Goal: Navigation & Orientation: Find specific page/section

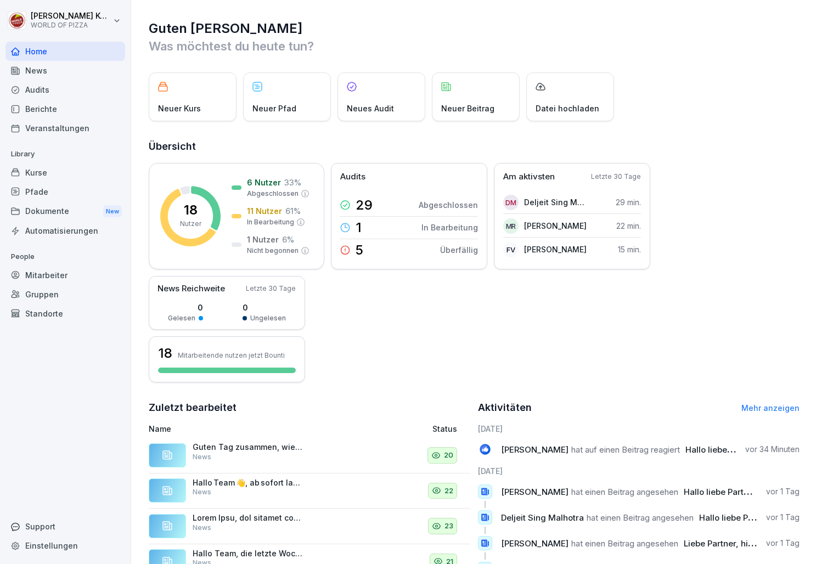
click at [37, 210] on div "Dokumente New" at bounding box center [65, 211] width 120 height 20
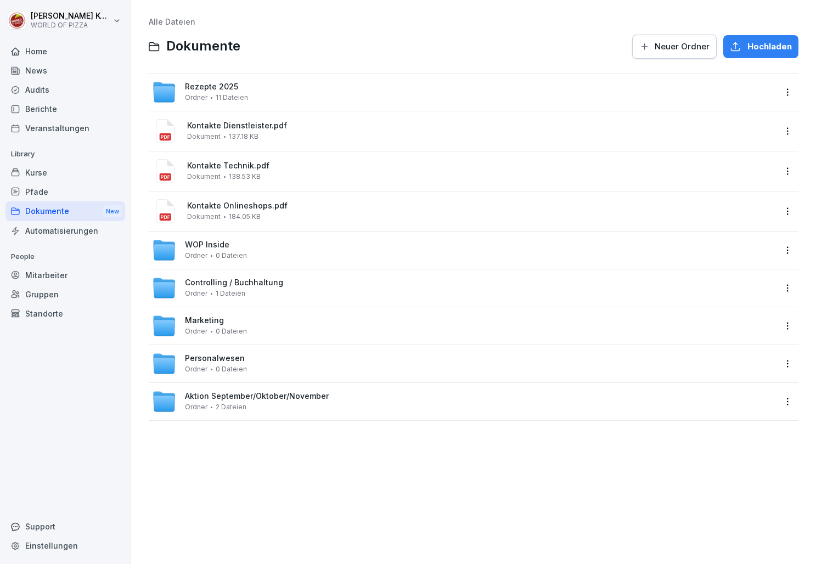
click at [234, 247] on div "WOP Inside Ordner 0 Dateien" at bounding box center [216, 249] width 62 height 19
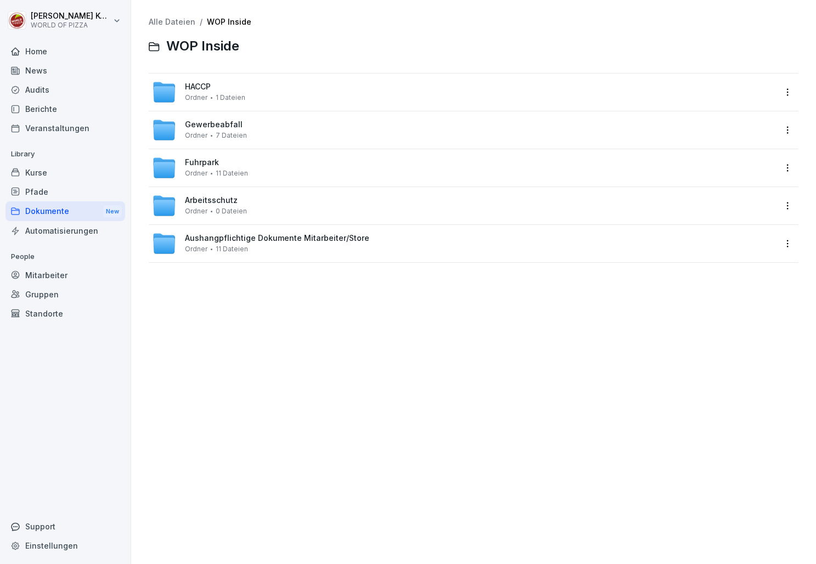
click at [174, 24] on link "Alle Dateien" at bounding box center [172, 21] width 47 height 9
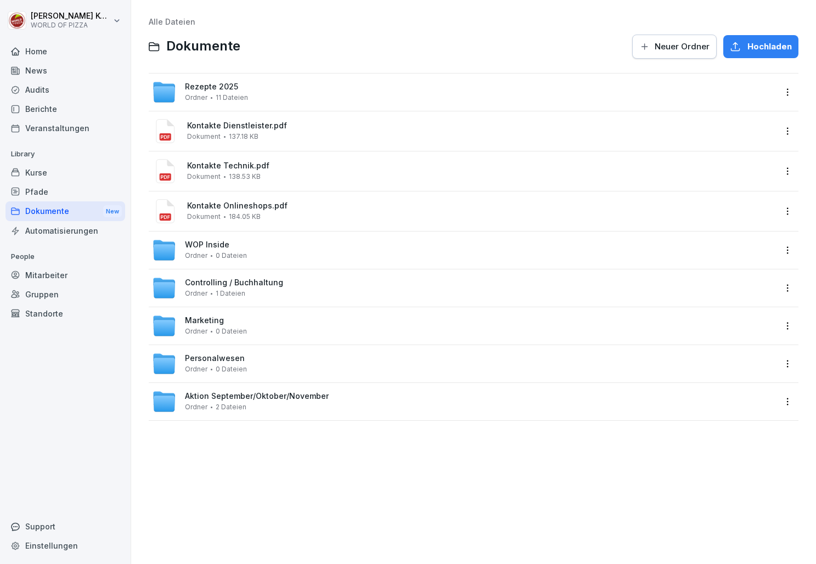
click at [232, 332] on span "0 Dateien" at bounding box center [231, 332] width 31 height 8
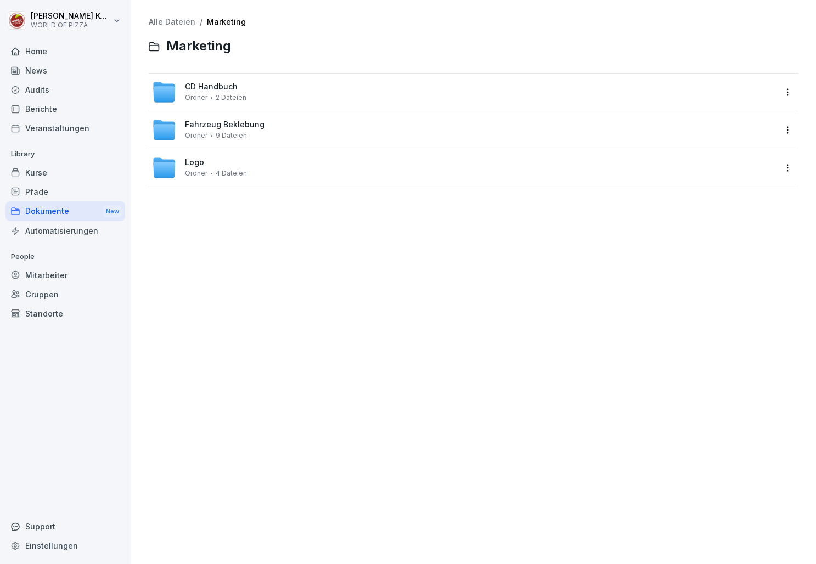
click at [184, 22] on link "Alle Dateien" at bounding box center [172, 21] width 47 height 9
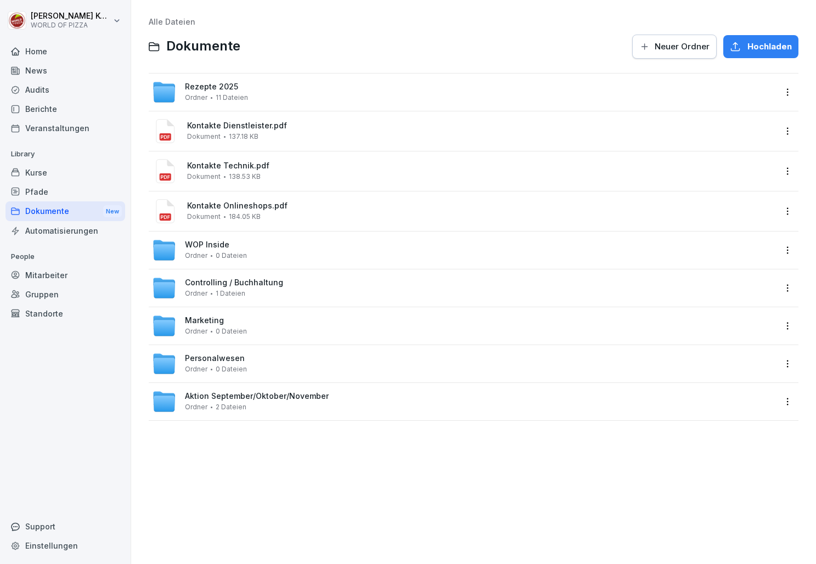
click at [245, 94] on span "11 Dateien" at bounding box center [232, 98] width 32 height 8
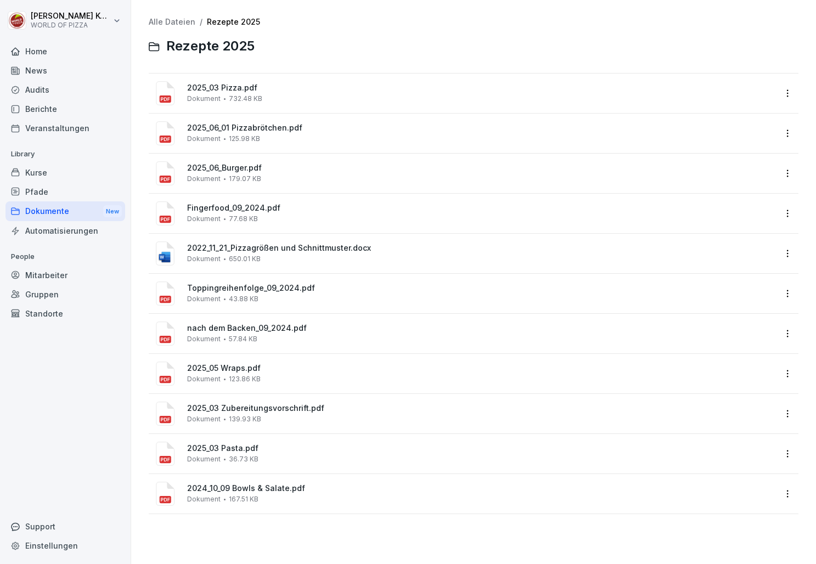
click at [178, 20] on link "Alle Dateien" at bounding box center [172, 21] width 47 height 9
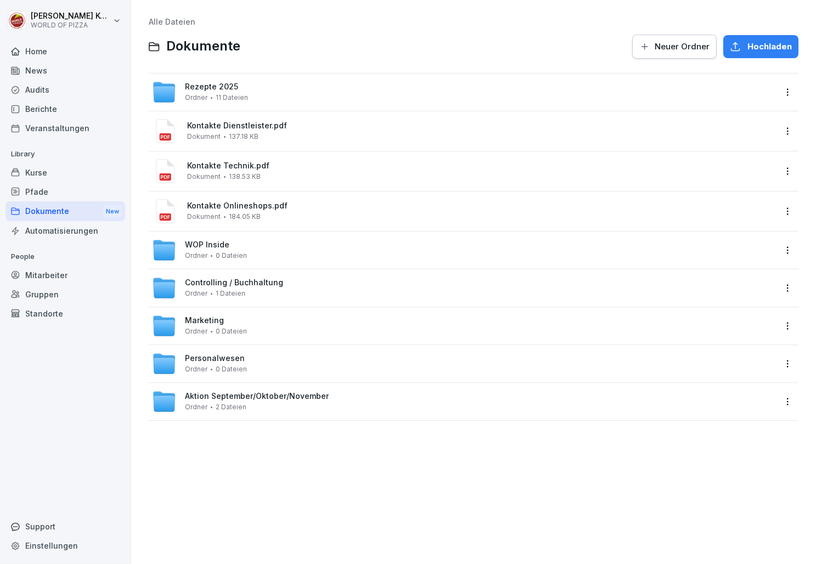
click at [232, 242] on div "WOP Inside Ordner 0 Dateien" at bounding box center [216, 249] width 62 height 19
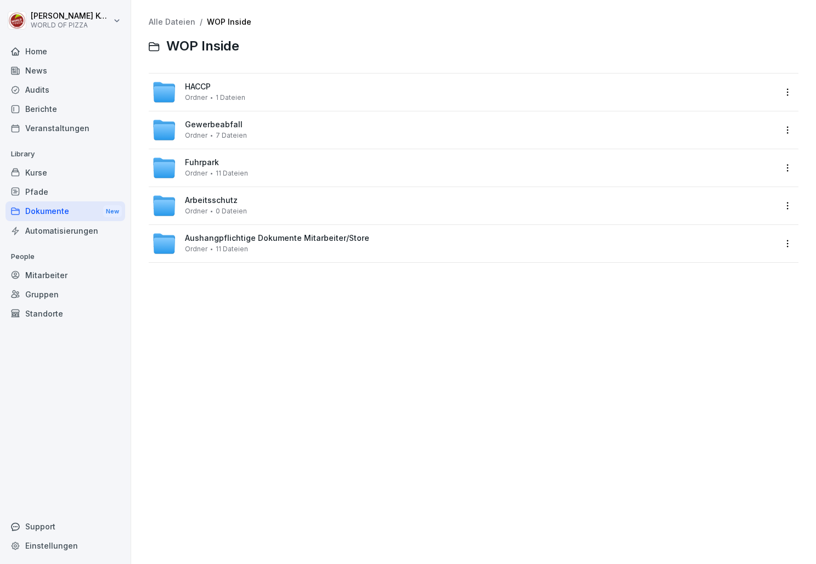
click at [176, 24] on link "Alle Dateien" at bounding box center [172, 21] width 47 height 9
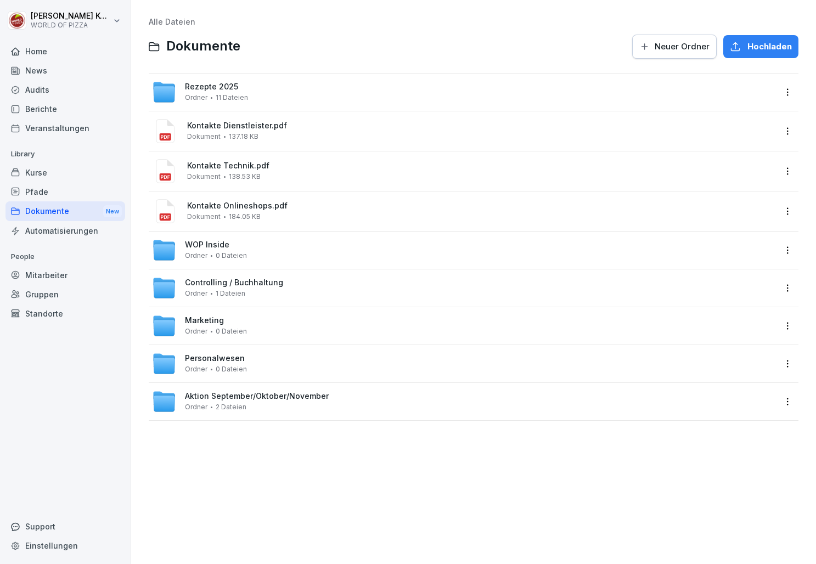
click at [193, 94] on span "Ordner" at bounding box center [196, 98] width 22 height 8
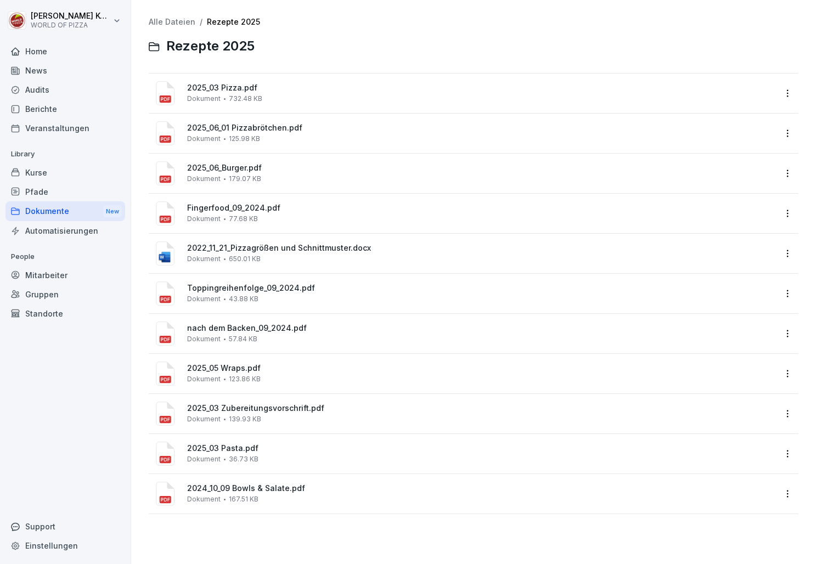
click at [178, 17] on link "Alle Dateien" at bounding box center [172, 21] width 47 height 9
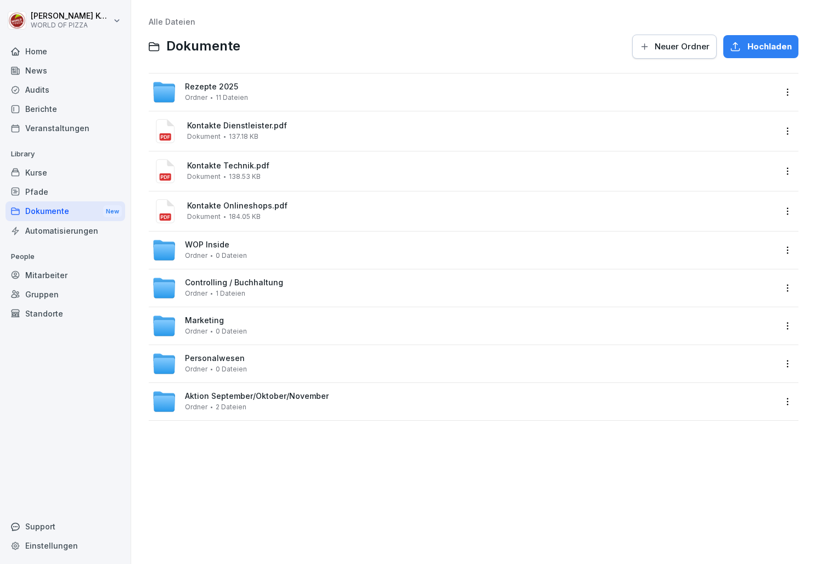
click at [197, 400] on span "Aktion September/Oktober/November" at bounding box center [257, 396] width 144 height 9
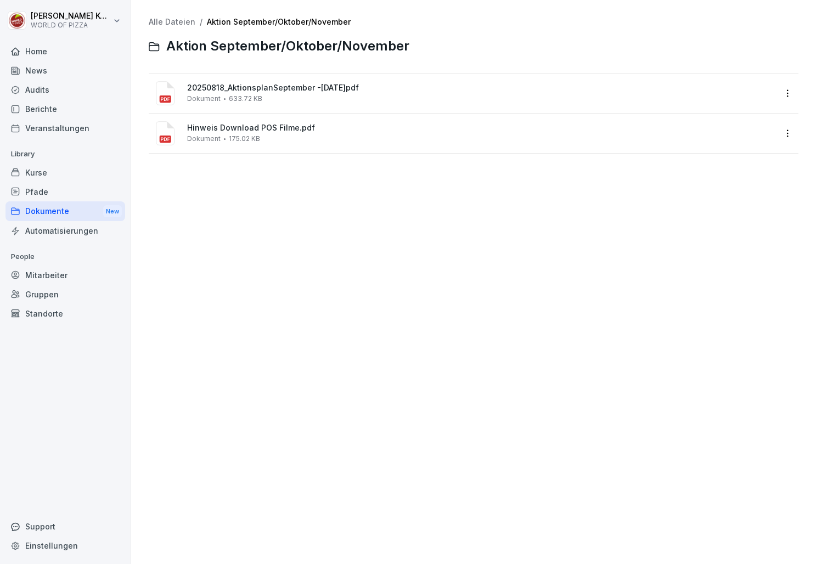
click at [183, 21] on link "Alle Dateien" at bounding box center [172, 21] width 47 height 9
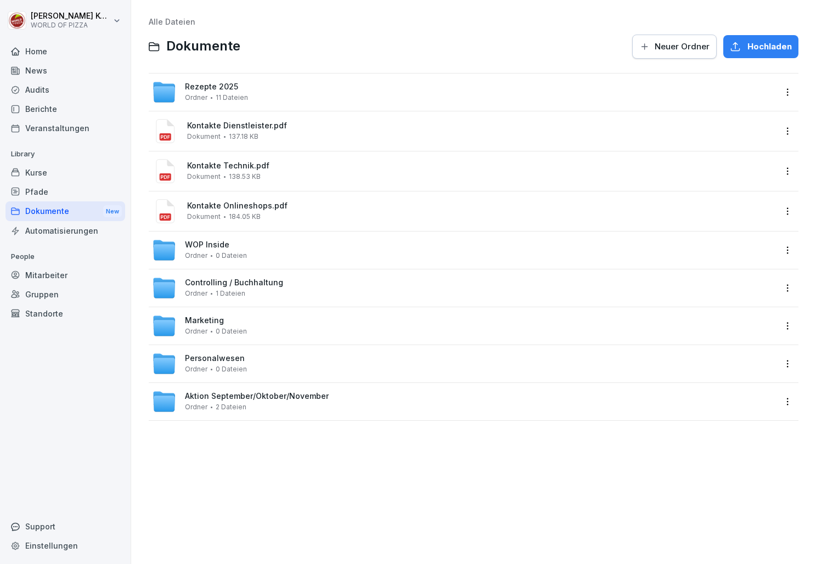
click at [210, 353] on div "Personalwesen Ordner 0 Dateien" at bounding box center [463, 364] width 623 height 24
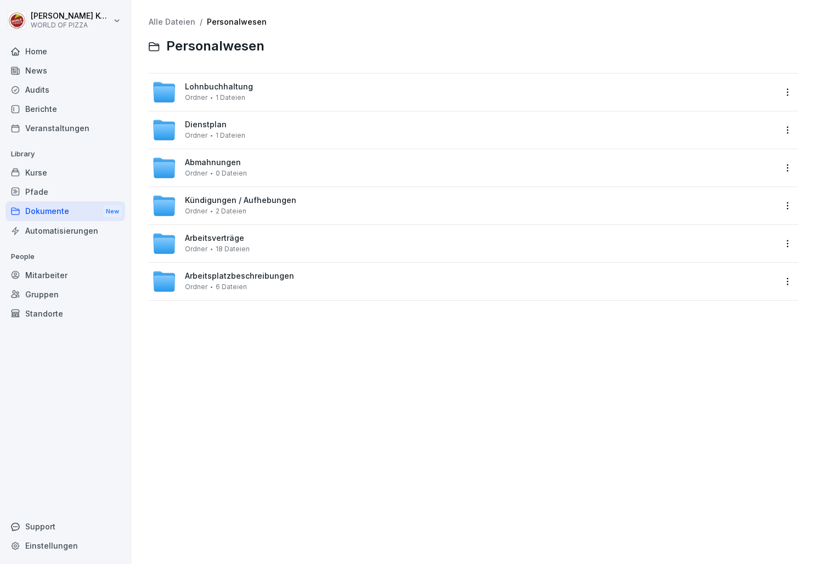
click at [184, 22] on link "Alle Dateien" at bounding box center [172, 21] width 47 height 9
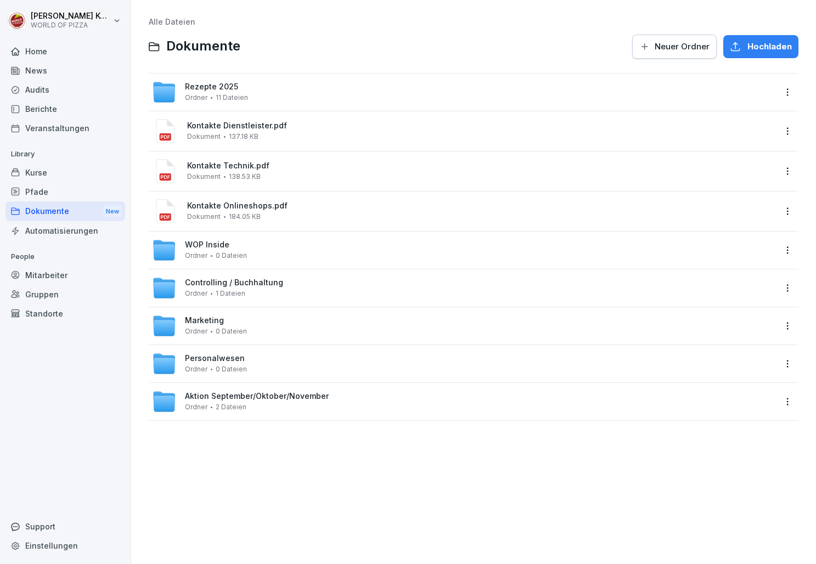
click at [246, 284] on span "Controlling / Buchhaltung" at bounding box center [234, 282] width 98 height 9
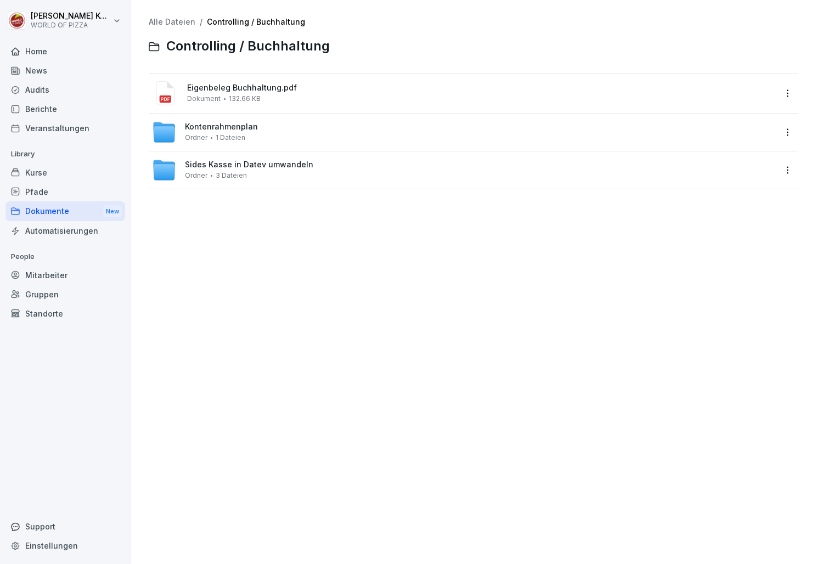
click at [172, 20] on link "Alle Dateien" at bounding box center [172, 21] width 47 height 9
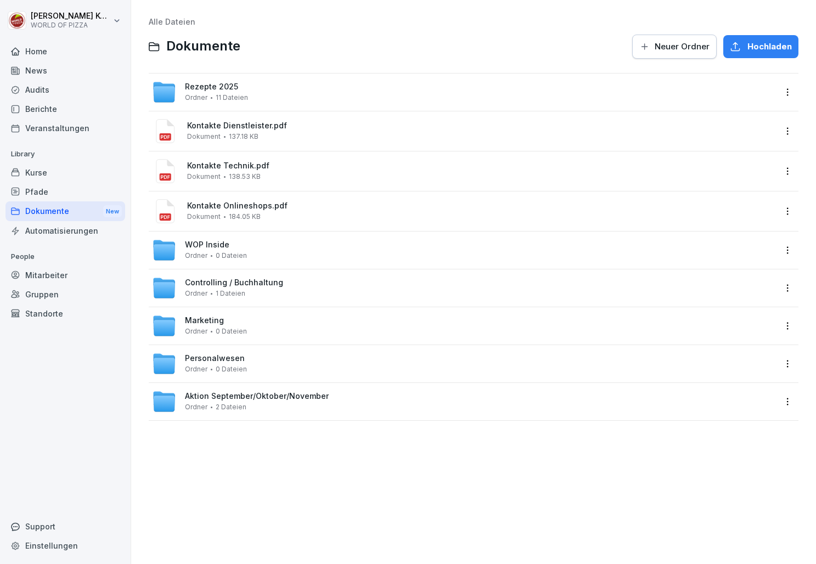
click at [235, 247] on div "WOP Inside Ordner 0 Dateien" at bounding box center [216, 249] width 62 height 19
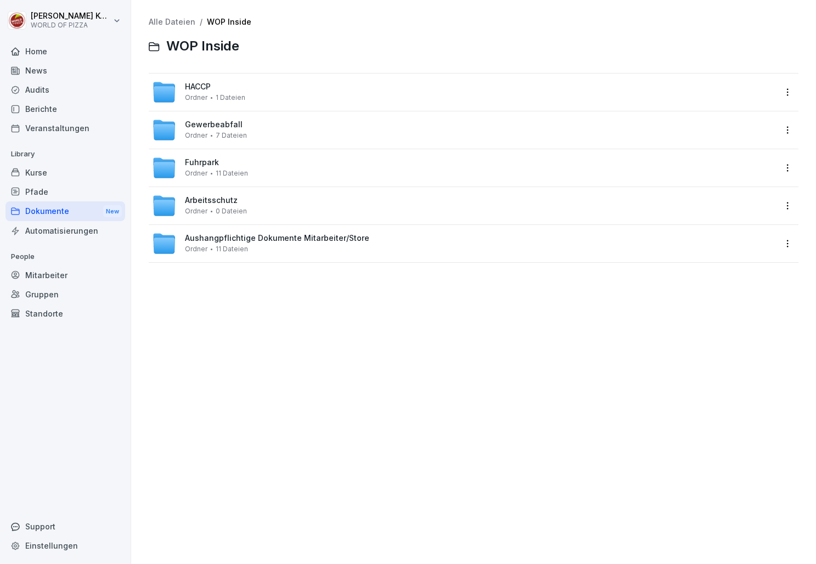
click at [183, 24] on link "Alle Dateien" at bounding box center [172, 21] width 47 height 9
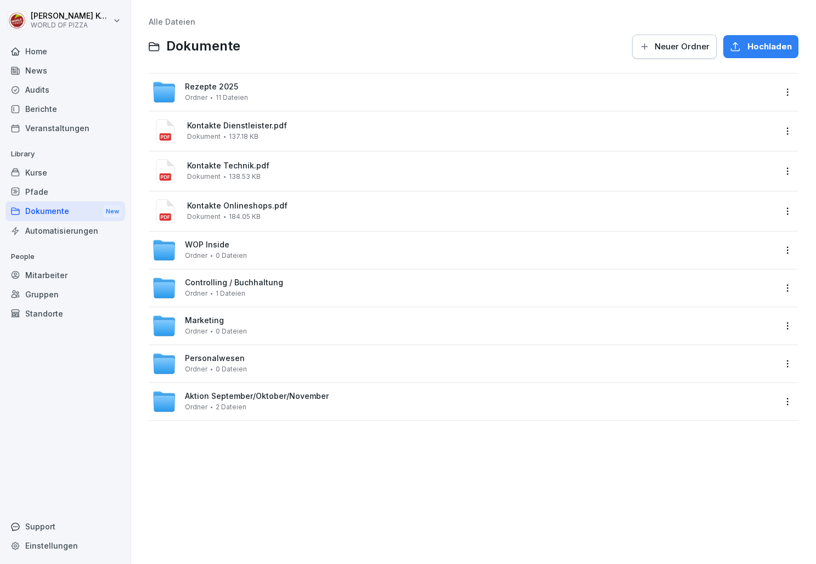
click at [214, 249] on span "WOP Inside" at bounding box center [207, 244] width 44 height 9
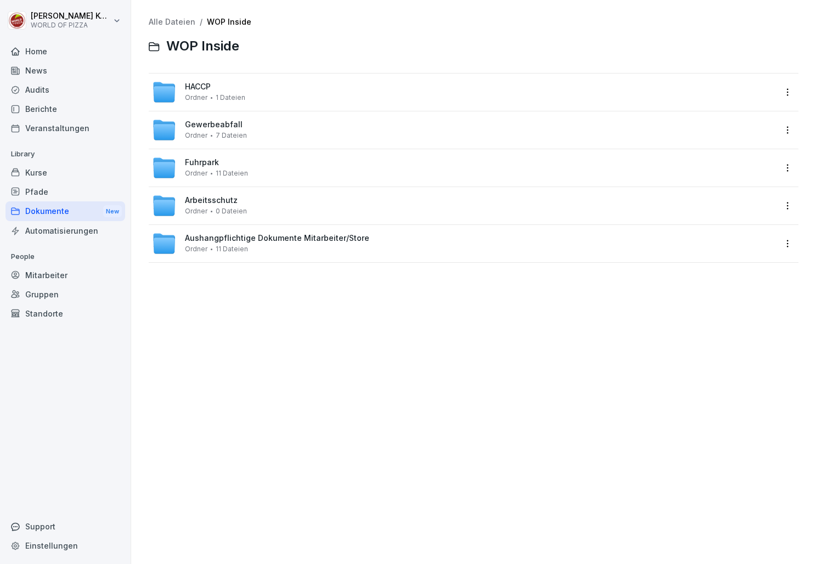
click at [184, 25] on link "Alle Dateien" at bounding box center [172, 21] width 47 height 9
